Goal: Find specific page/section: Find specific page/section

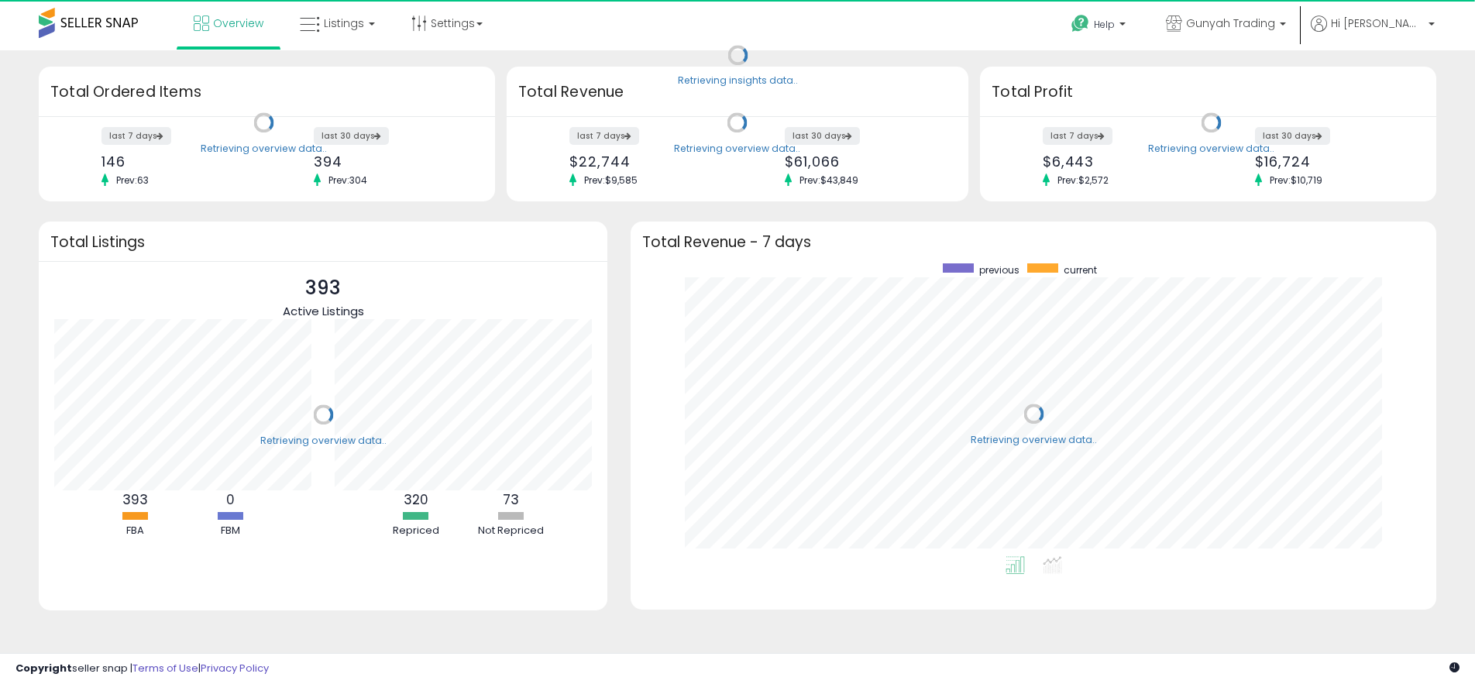
scroll to position [293, 775]
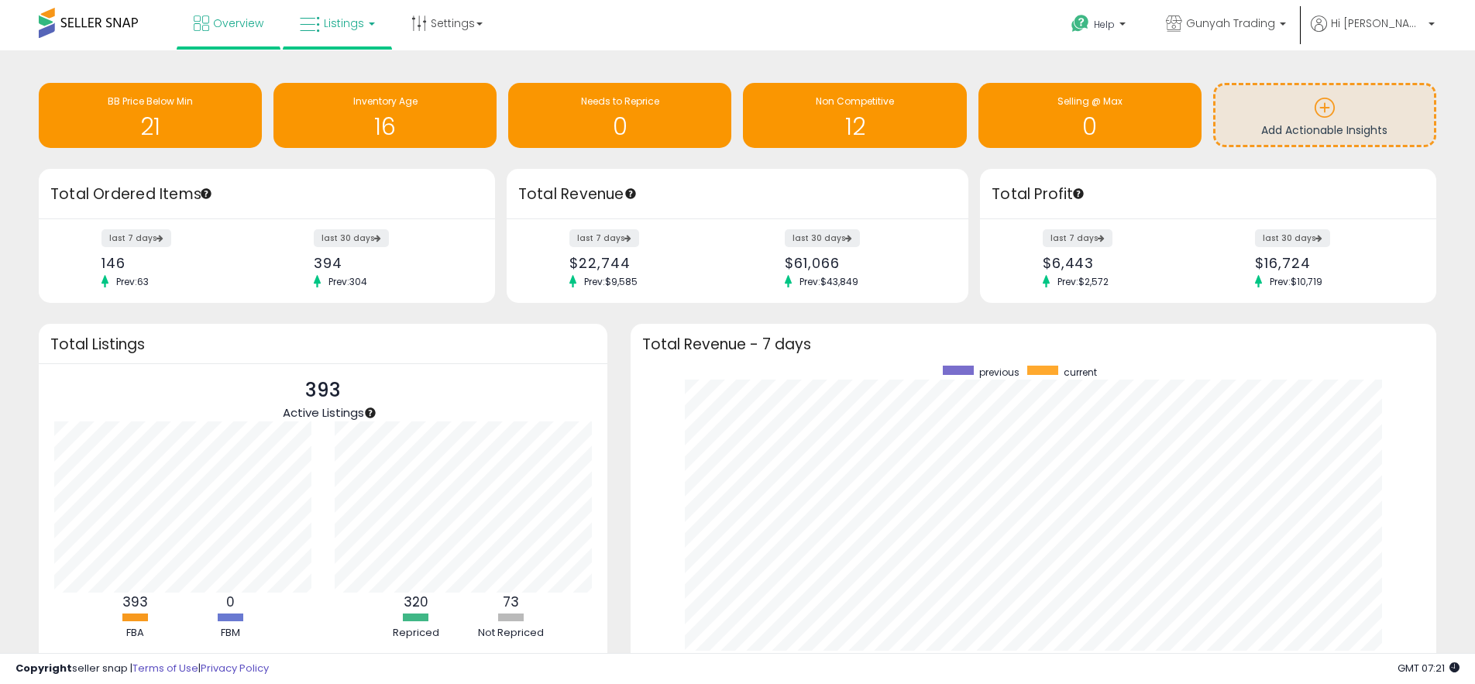
click at [332, 20] on span "Listings" at bounding box center [344, 22] width 40 height 15
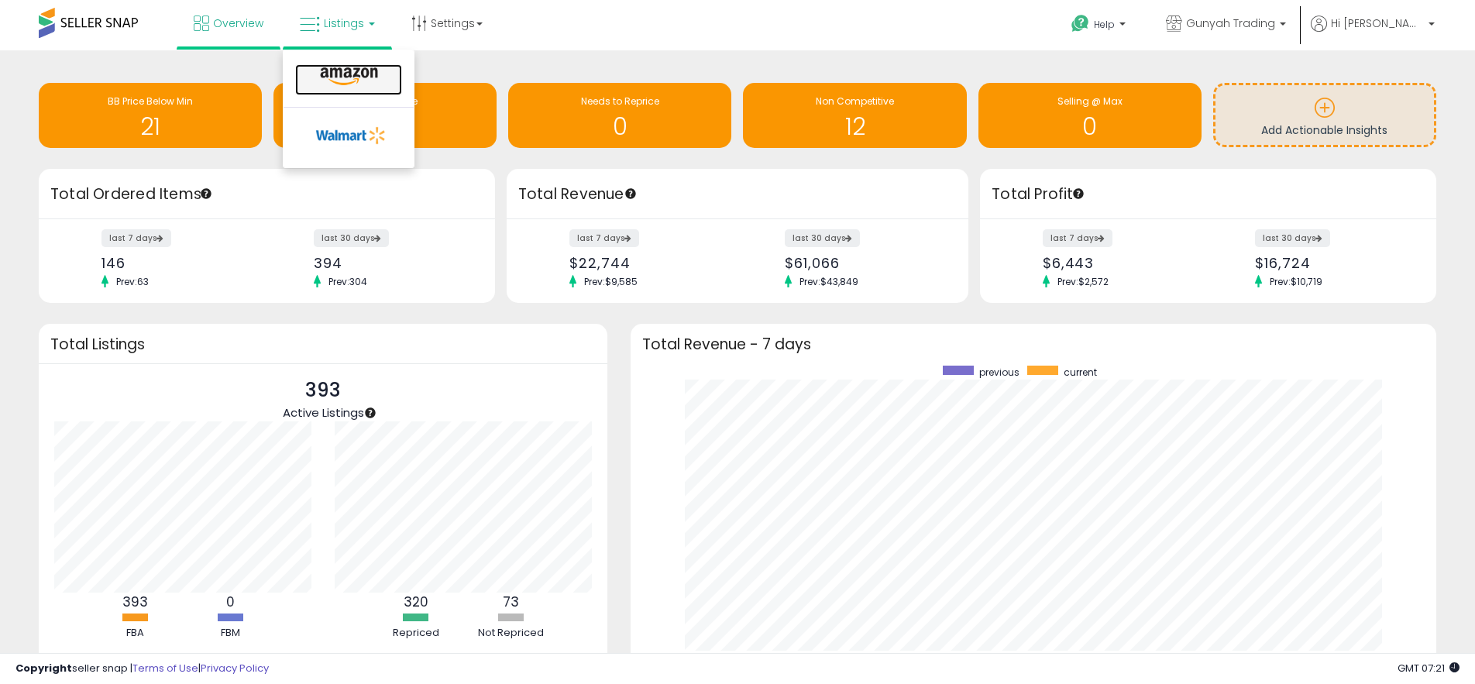
click at [352, 72] on icon at bounding box center [348, 77] width 67 height 20
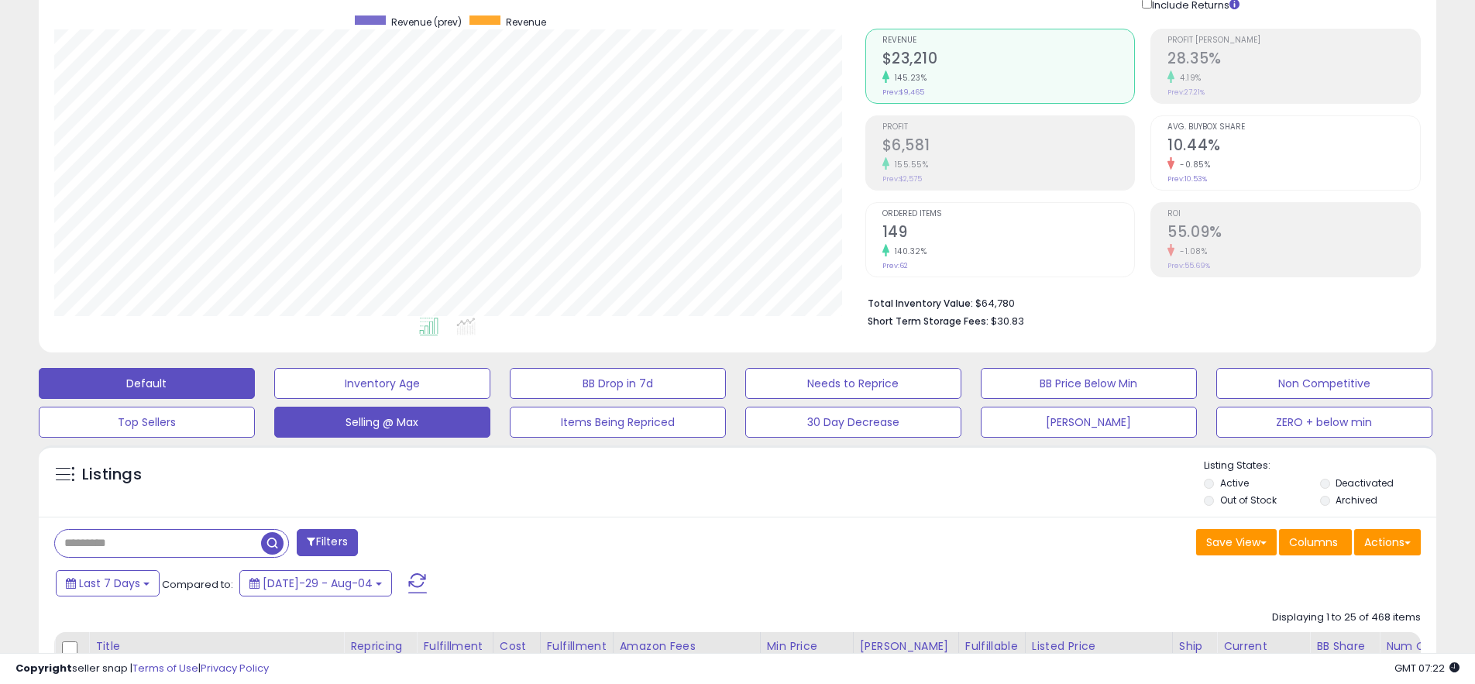
scroll to position [121, 0]
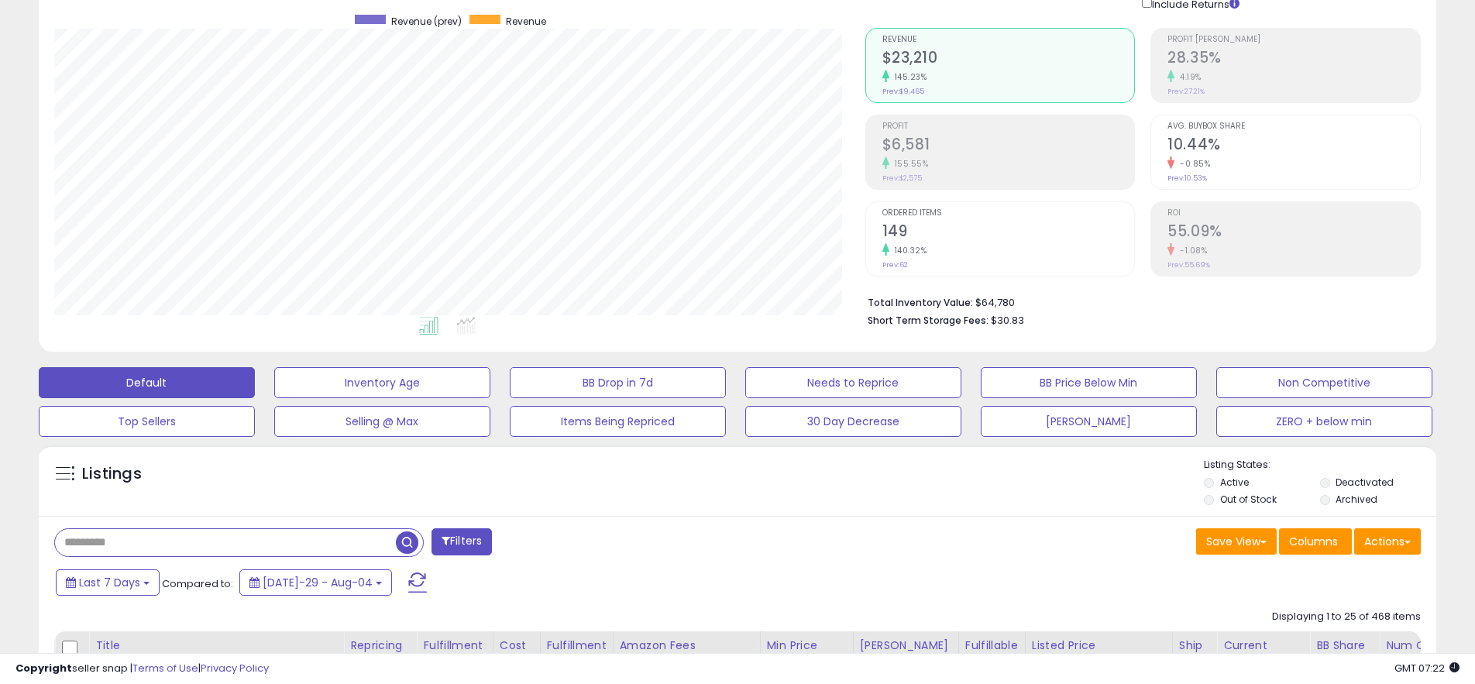
click at [100, 542] on input "text" at bounding box center [225, 542] width 341 height 27
type input "*****"
click at [405, 541] on span "button" at bounding box center [407, 543] width 22 height 22
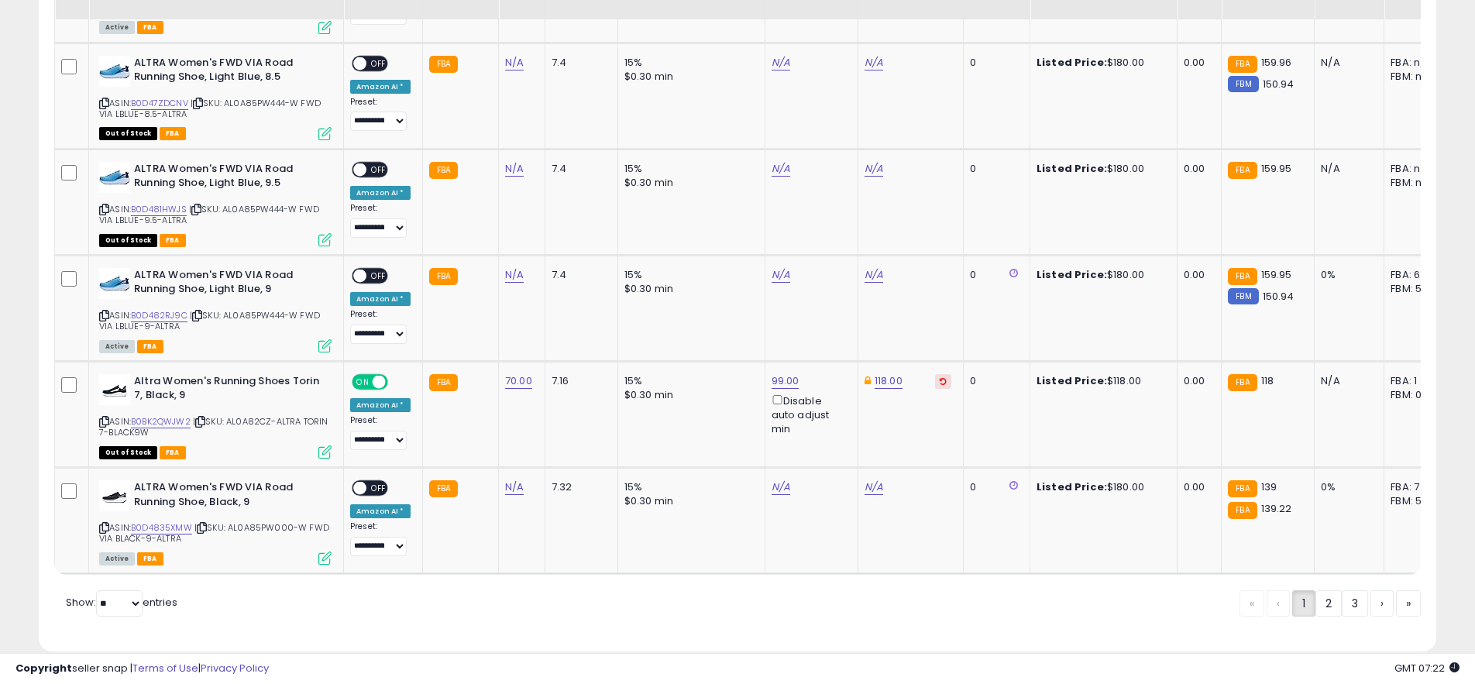
scroll to position [2995, 0]
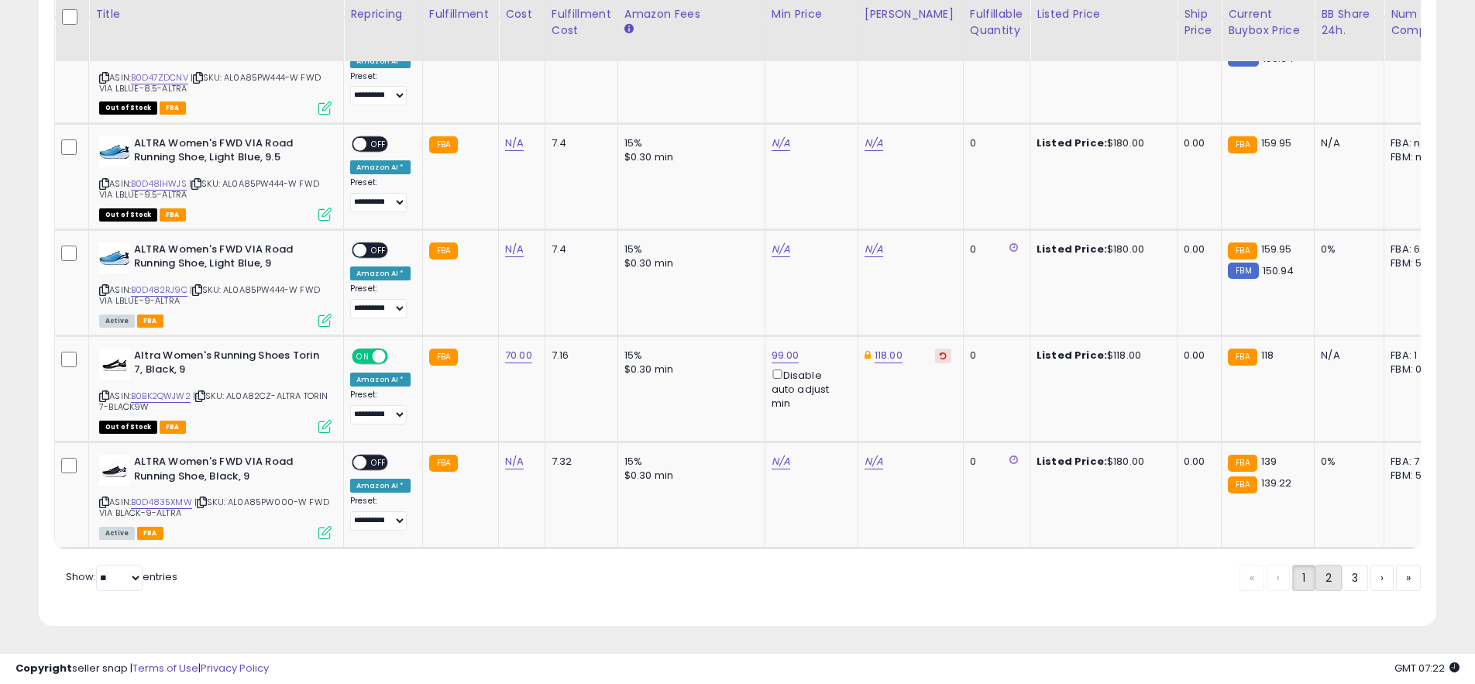
click at [1371, 574] on link "2" at bounding box center [1382, 578] width 23 height 26
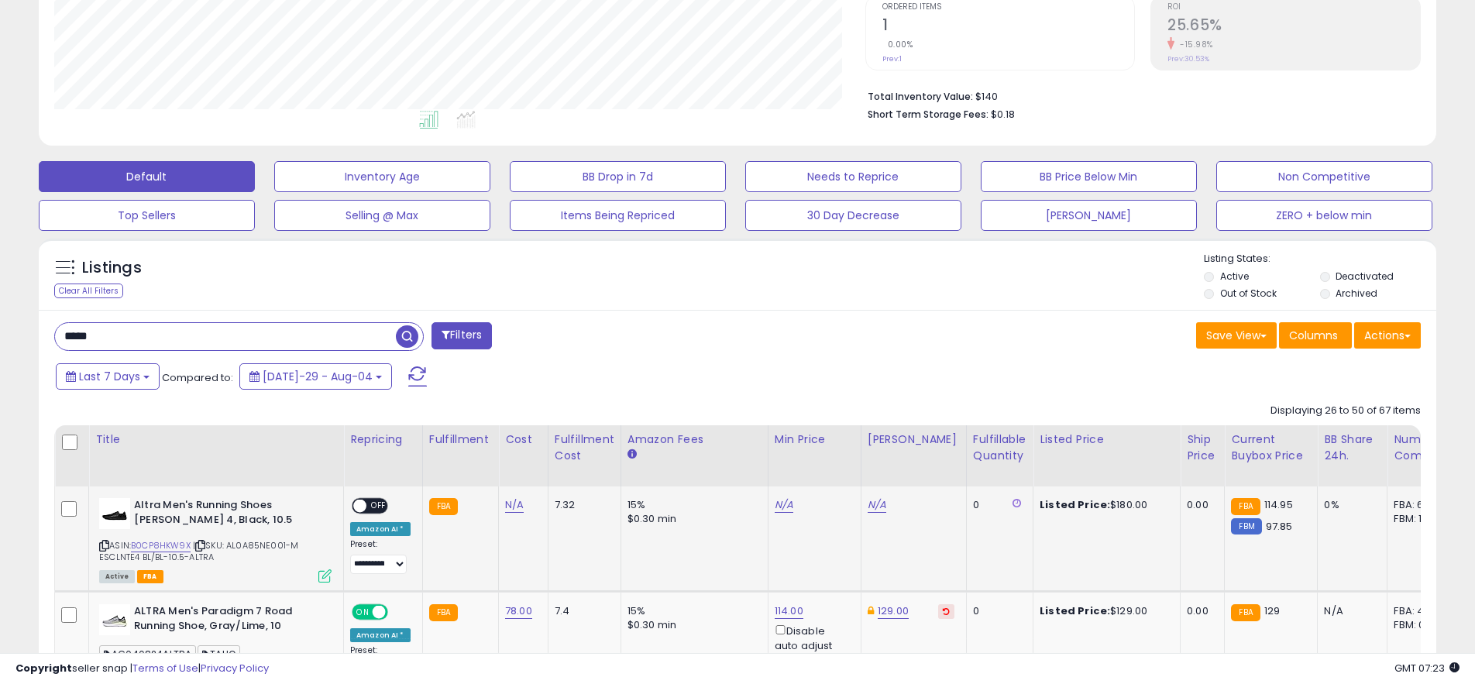
scroll to position [0, 0]
